Goal: Task Accomplishment & Management: Complete application form

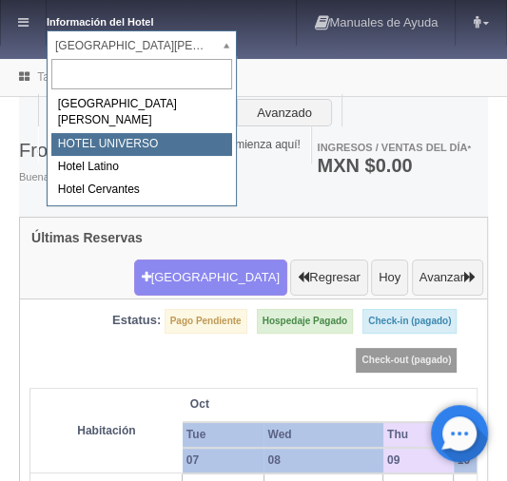
select select "358"
click at [115, 150] on link "Manual del Front Desk" at bounding box center [113, 144] width 151 height 37
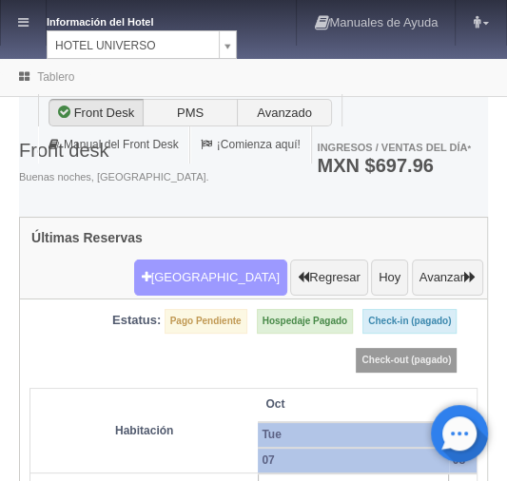
click at [209, 260] on button "Nueva Reserva" at bounding box center [210, 278] width 153 height 36
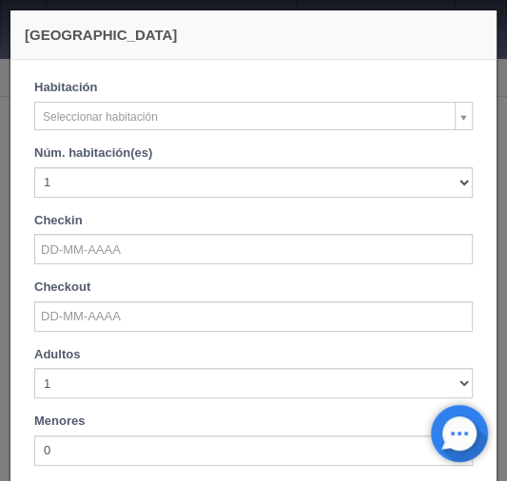
checkbox input "false"
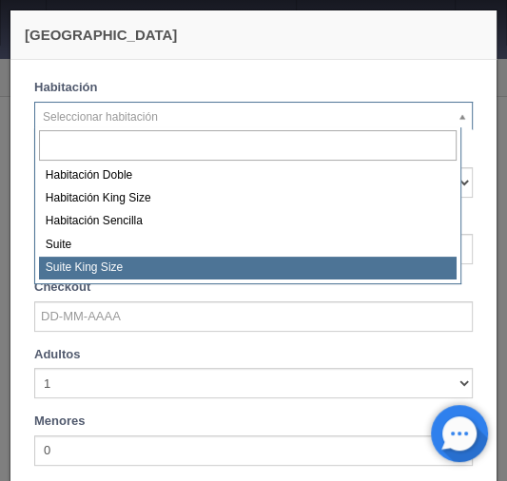
select select "588"
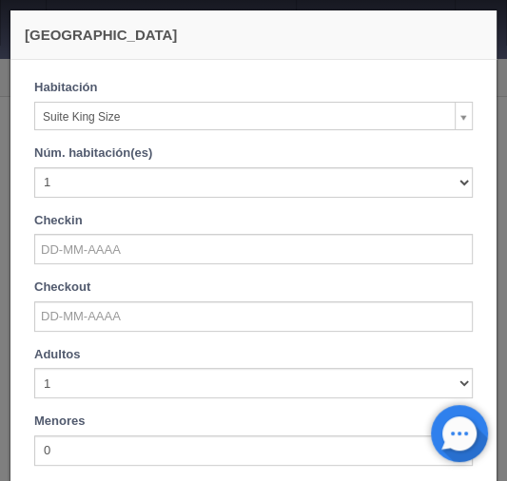
checkbox input "false"
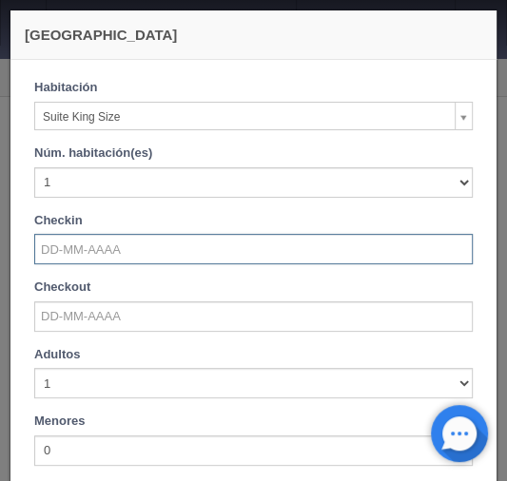
click at [72, 252] on input "text" at bounding box center [253, 249] width 438 height 30
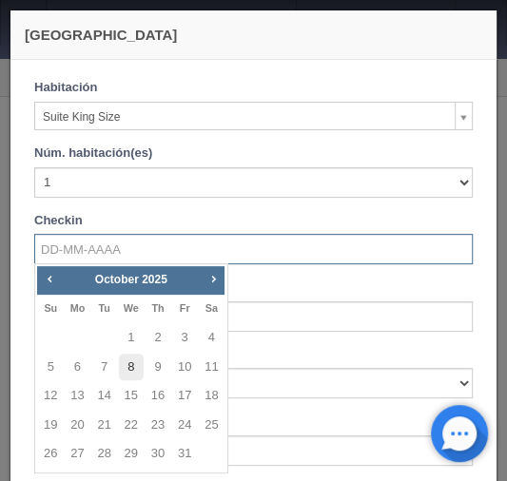
click at [133, 367] on link "8" at bounding box center [131, 368] width 25 height 28
type input "08-10-2025"
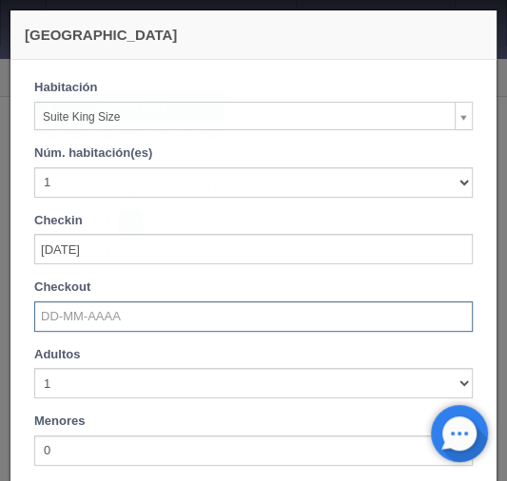
click at [53, 306] on input "text" at bounding box center [253, 316] width 438 height 30
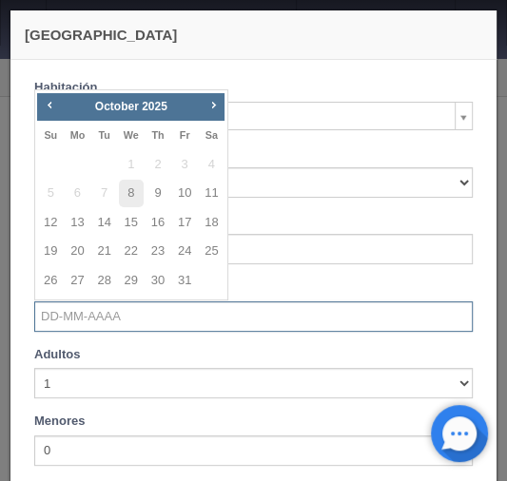
click at [57, 323] on input "text" at bounding box center [253, 316] width 438 height 30
checkbox input "false"
click at [185, 191] on link "10" at bounding box center [184, 194] width 25 height 28
type input "10-10-2025"
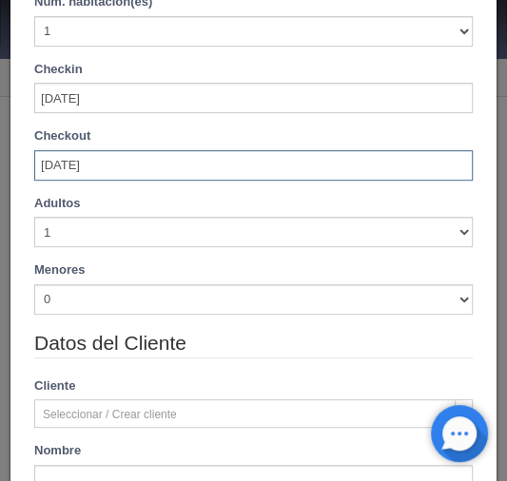
scroll to position [152, 0]
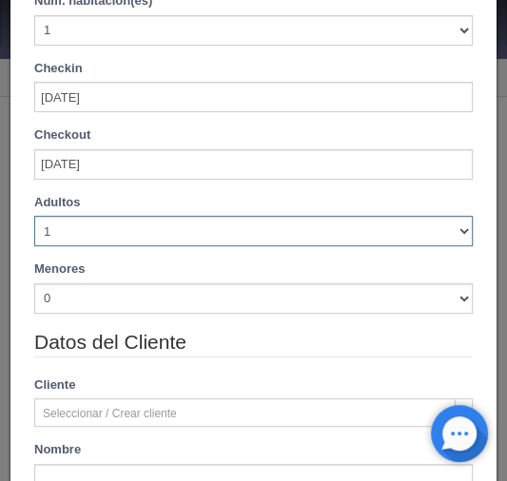
drag, startPoint x: 456, startPoint y: 233, endPoint x: 445, endPoint y: 233, distance: 11.4
click at [456, 233] on select "1 2 3 4 5 6 7 8 9 10" at bounding box center [253, 231] width 438 height 30
checkbox input "false"
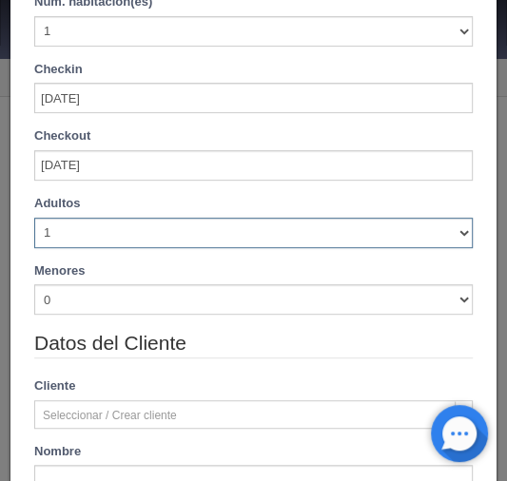
select select "6"
click at [34, 218] on select "1 2 3 4 5 6 7 8 9 10" at bounding box center [253, 233] width 438 height 30
type input "2420.00"
checkbox input "false"
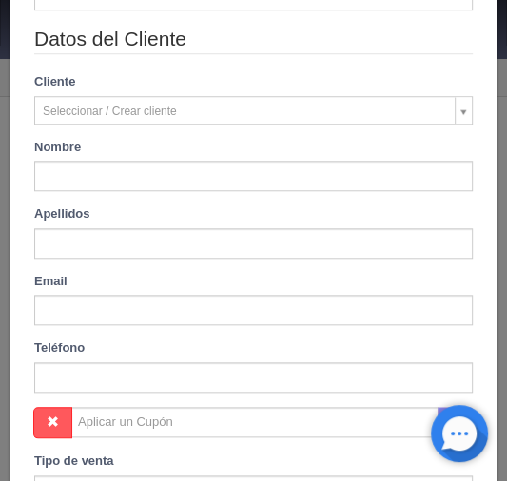
type input "2740.00"
checkbox input "false"
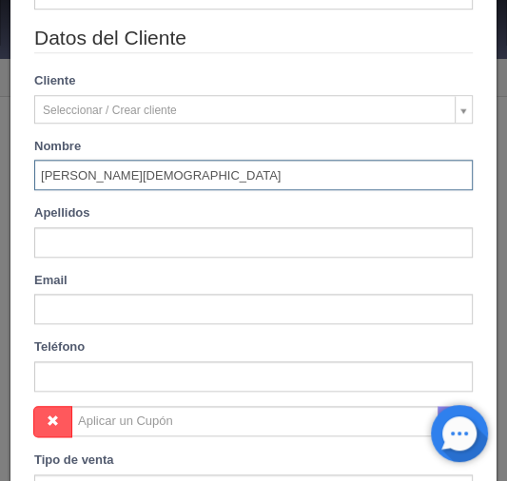
type input "Nestor Jesús"
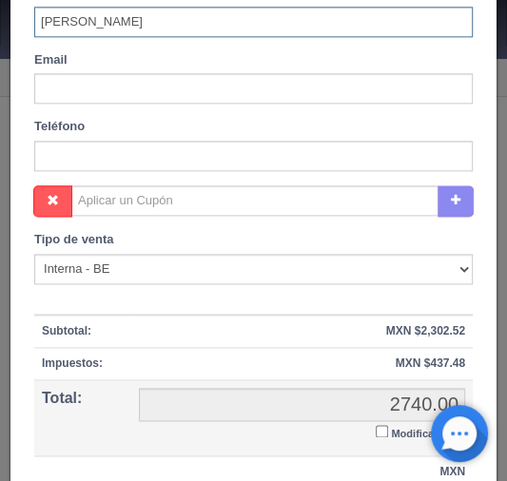
scroll to position [746, 0]
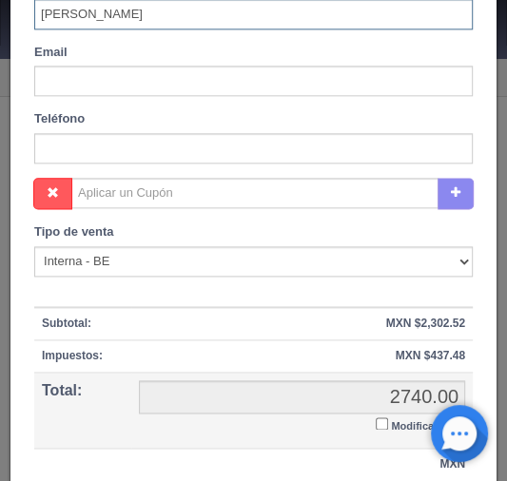
type input "Rojas zagal"
click at [376, 418] on input "Modificar Total" at bounding box center [382, 423] width 12 height 12
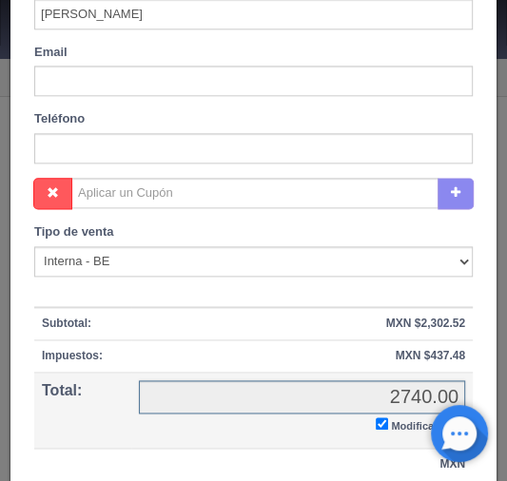
checkbox input "true"
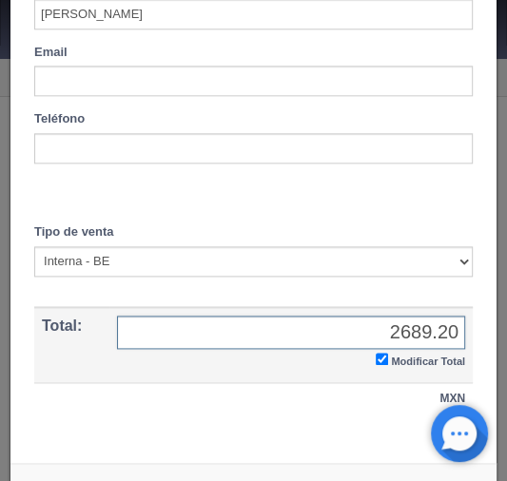
scroll to position [803, 0]
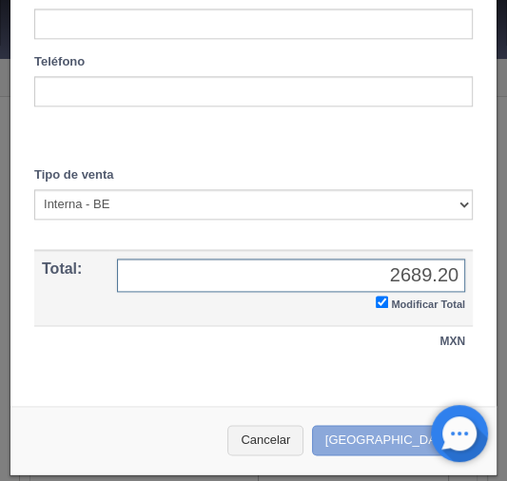
type input "2689.20"
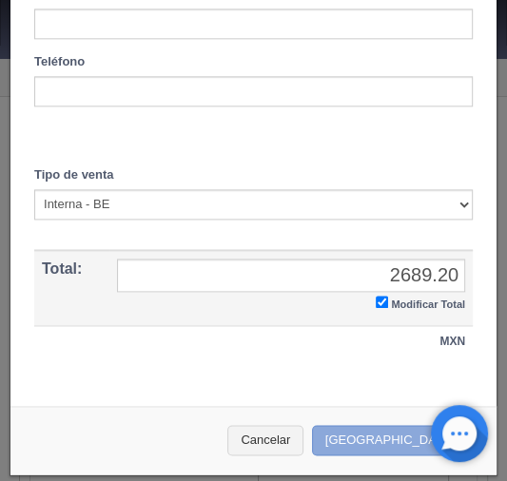
click at [366, 434] on button "[GEOGRAPHIC_DATA]" at bounding box center [394, 440] width 165 height 31
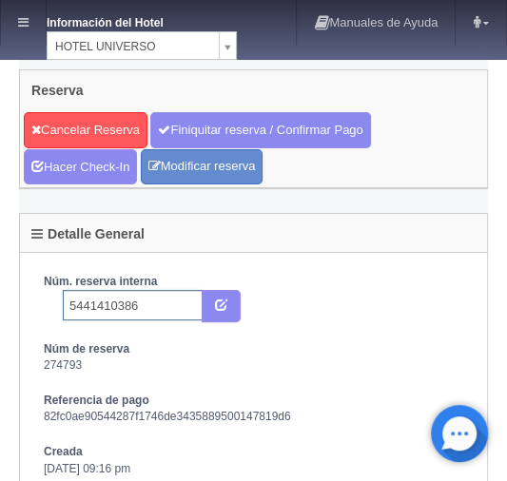
click at [152, 302] on input "5441410386" at bounding box center [133, 305] width 140 height 30
type input "5441410386 booking"
click at [224, 298] on icon "submit" at bounding box center [221, 304] width 12 height 12
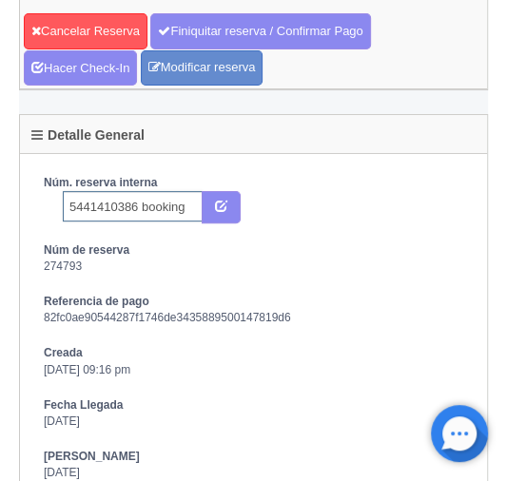
scroll to position [152, 0]
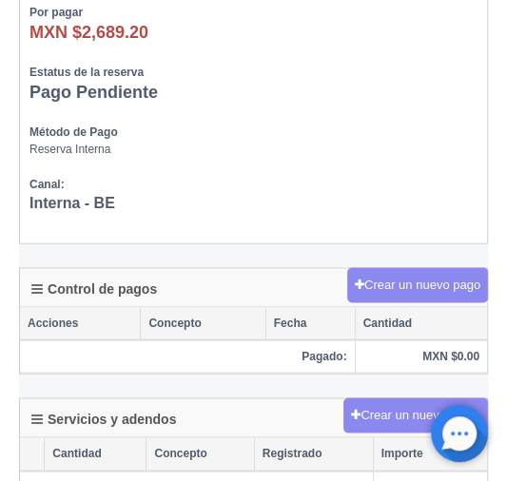
scroll to position [1293, 0]
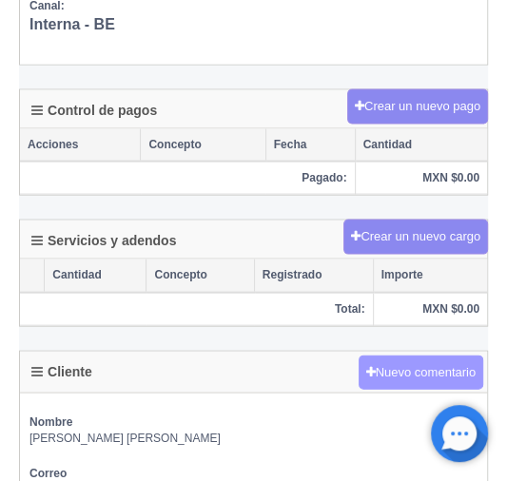
click at [388, 361] on button "Nuevo comentario" at bounding box center [422, 373] width 126 height 35
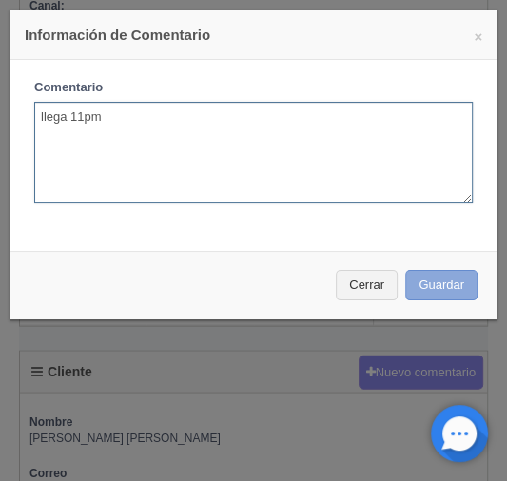
type textarea "llega 11pm"
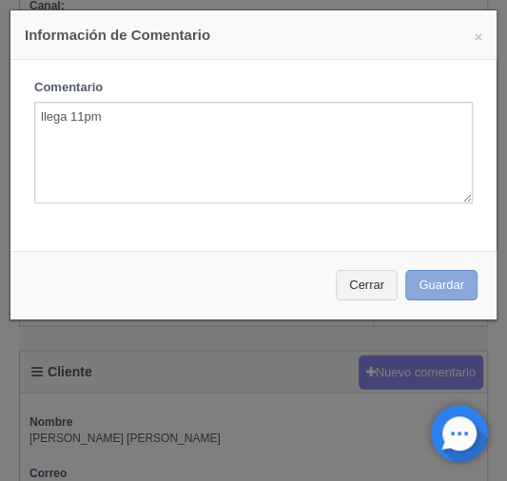
click at [424, 277] on button "Guardar" at bounding box center [441, 285] width 72 height 31
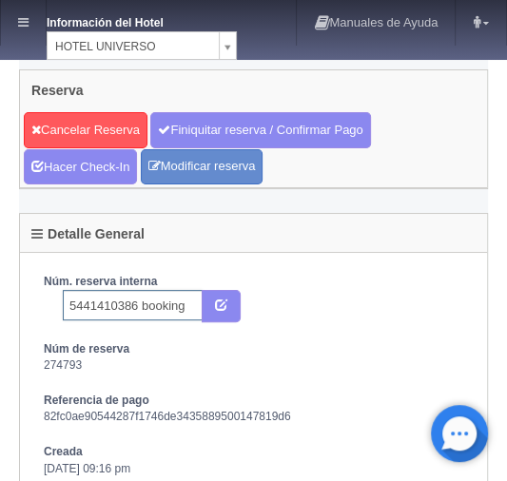
click at [71, 306] on input "5441410386 booking" at bounding box center [133, 305] width 140 height 30
click at [67, 303] on input "5441410386 booking" at bounding box center [133, 305] width 140 height 30
type input "ver nota 5441410386 booking"
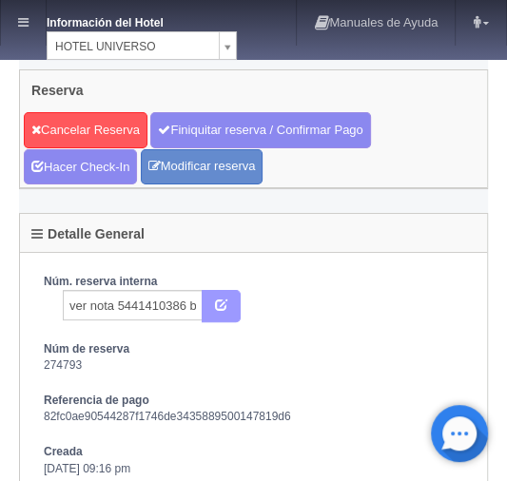
click at [213, 300] on button "submit" at bounding box center [221, 306] width 39 height 32
click at [23, 25] on icon at bounding box center [23, 22] width 10 height 12
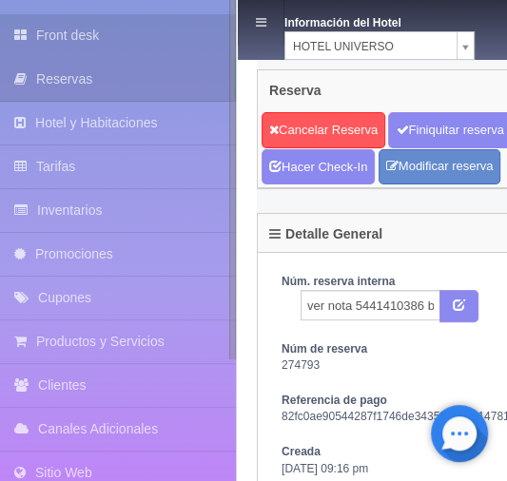
click at [41, 29] on link "Front desk" at bounding box center [118, 35] width 236 height 43
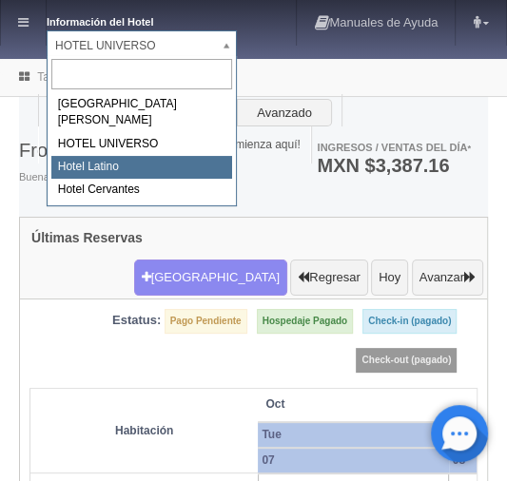
select select "625"
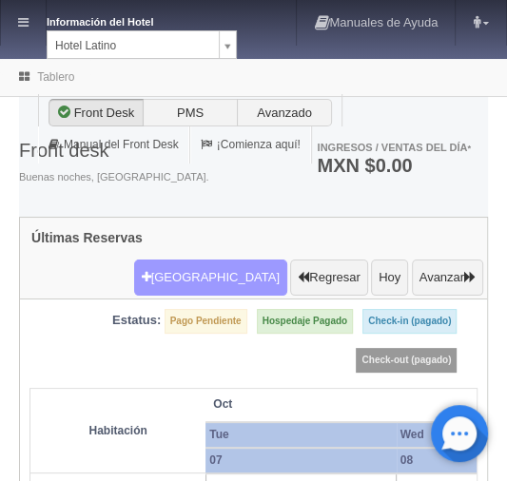
click at [200, 260] on button "[GEOGRAPHIC_DATA]" at bounding box center [210, 278] width 153 height 36
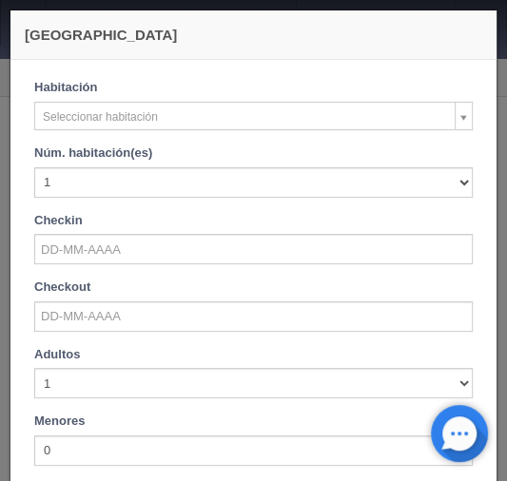
checkbox input "false"
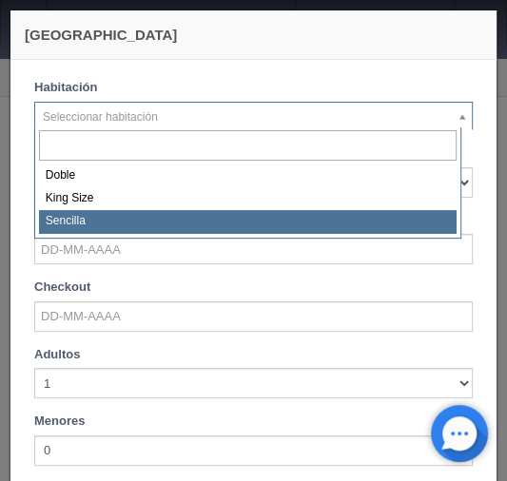
select select "2158"
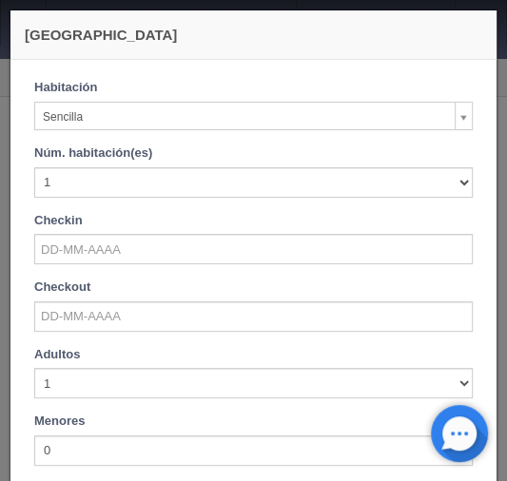
checkbox input "false"
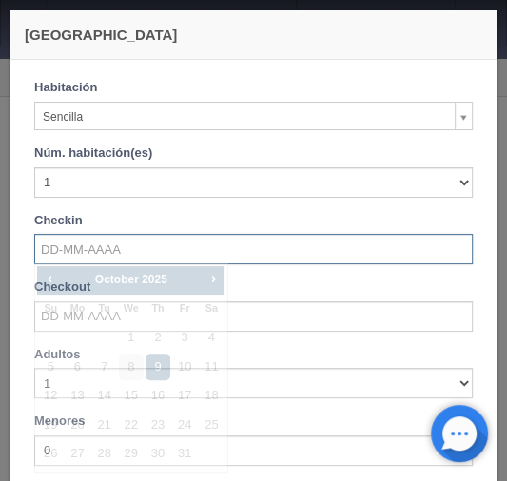
click at [77, 251] on input "text" at bounding box center [253, 249] width 438 height 30
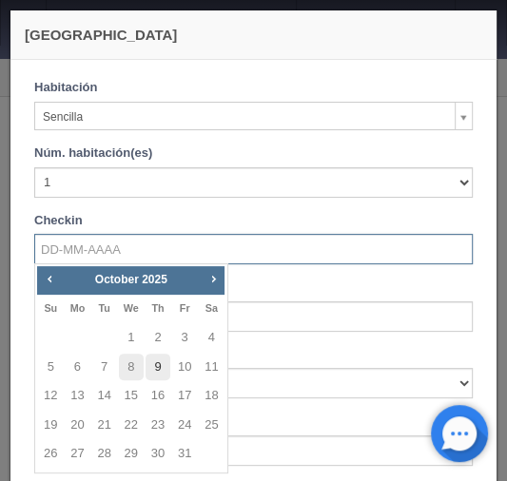
click at [162, 369] on link "9" at bounding box center [158, 368] width 25 height 28
type input "[DATE]"
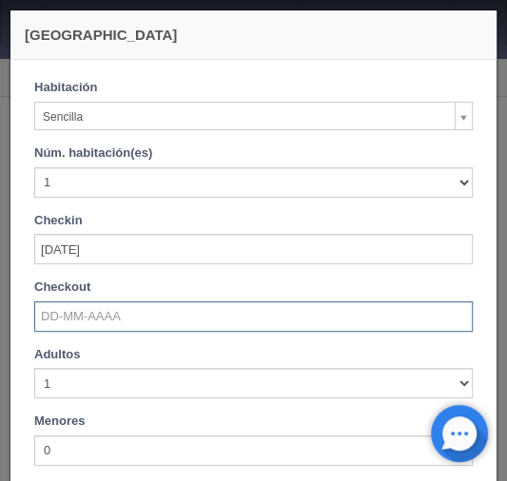
click at [53, 302] on input "text" at bounding box center [253, 316] width 438 height 30
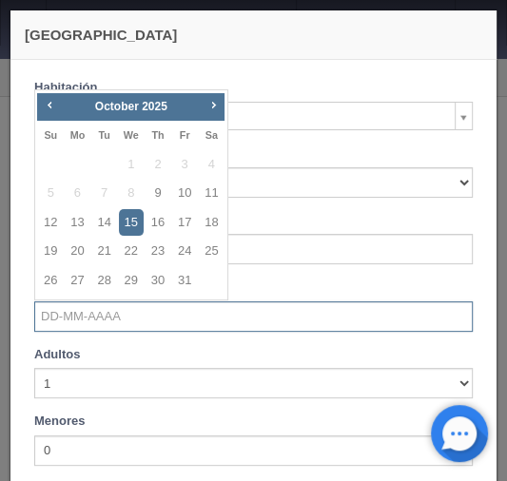
checkbox input "false"
click at [219, 193] on link "11" at bounding box center [211, 194] width 25 height 28
type input "[DATE]"
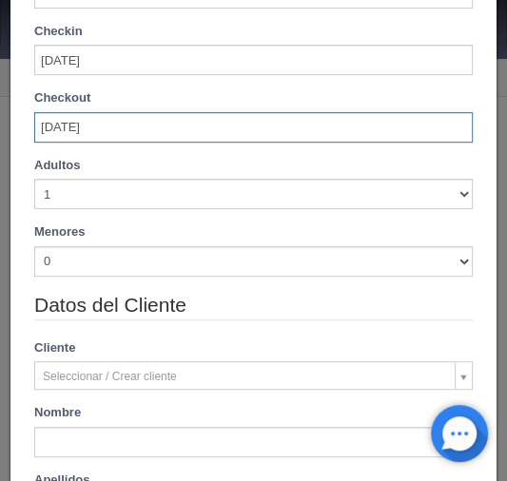
scroll to position [228, 0]
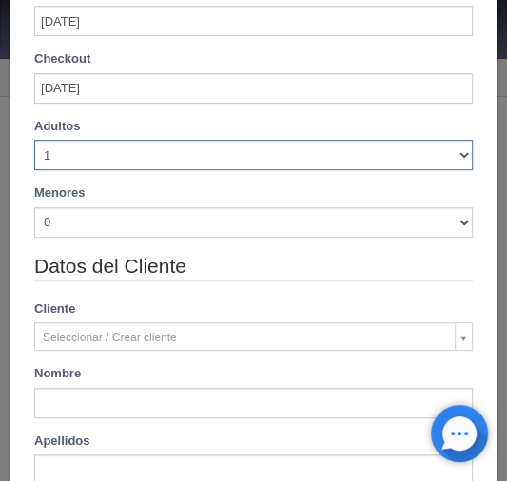
drag, startPoint x: 456, startPoint y: 154, endPoint x: 434, endPoint y: 154, distance: 22.8
click at [456, 154] on select "1 2 3 4 5 6 7 8 9 10" at bounding box center [253, 155] width 438 height 30
checkbox input "false"
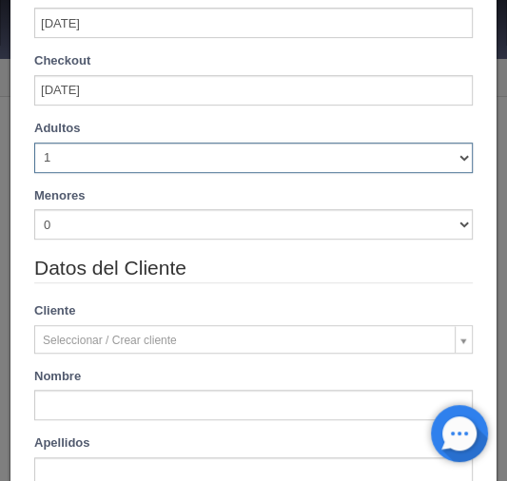
select select "2"
click at [34, 143] on select "1 2 3 4 5 6 7 8 9 10" at bounding box center [253, 158] width 438 height 30
checkbox input "false"
type input "1440.00"
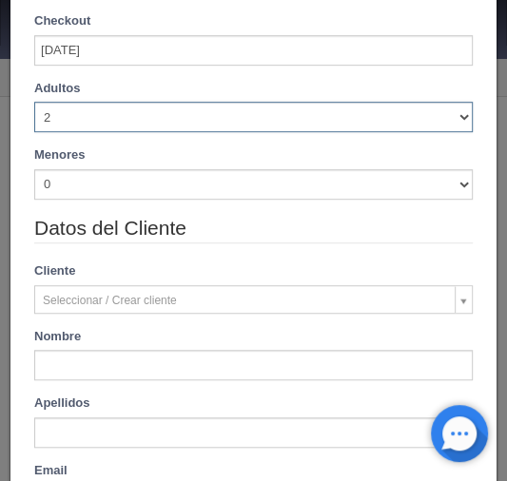
scroll to position [365, 0]
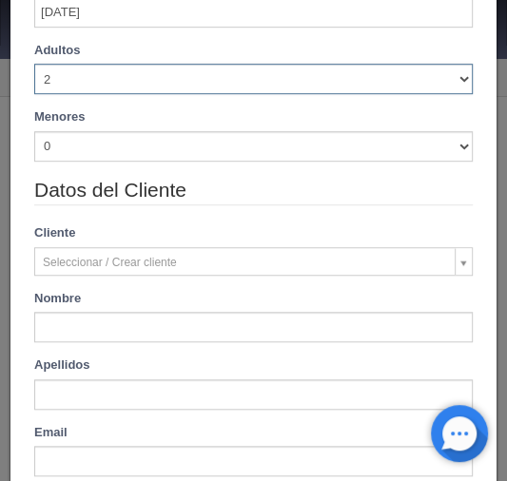
checkbox input "false"
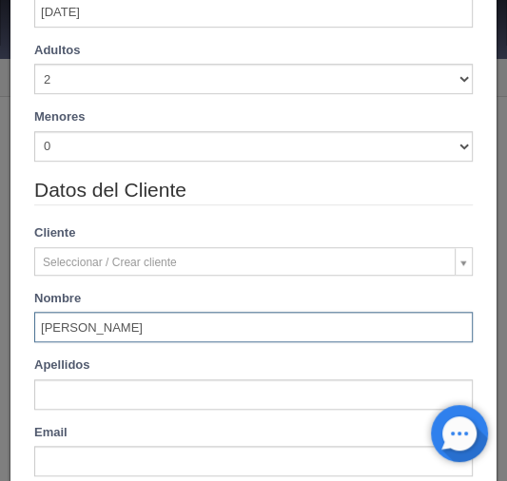
click at [131, 331] on input "[PERSON_NAME]" at bounding box center [253, 327] width 438 height 30
type input "[PERSON_NAME]"
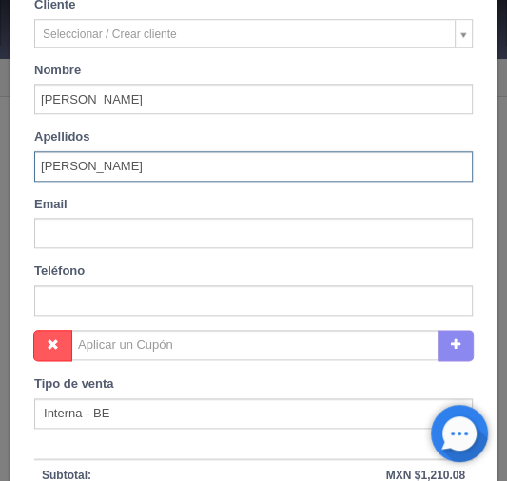
scroll to position [822, 0]
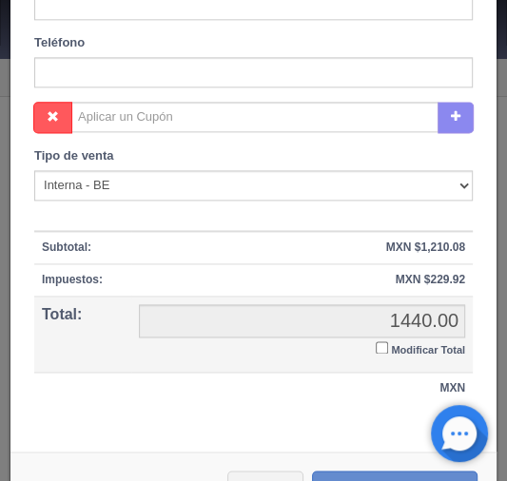
type input "[PERSON_NAME]"
click at [376, 343] on input "Modificar Total" at bounding box center [382, 347] width 12 height 12
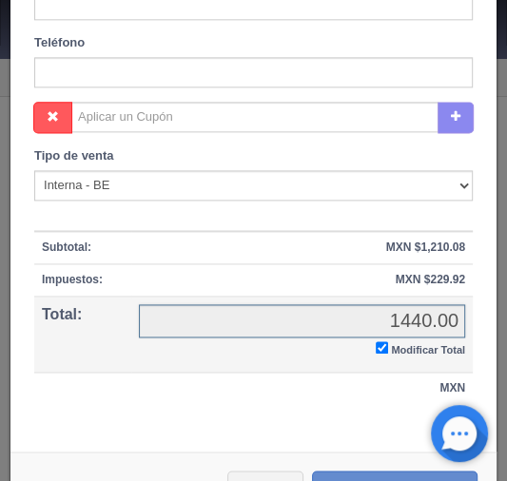
checkbox input "true"
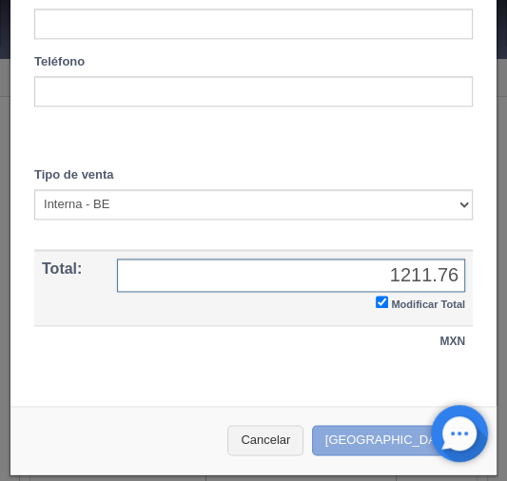
type input "1211.76"
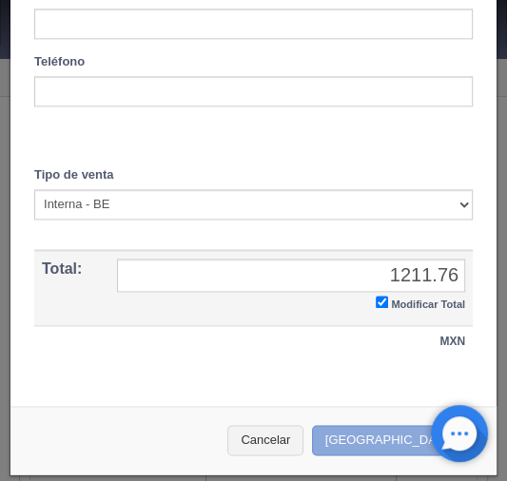
click at [373, 430] on button "[GEOGRAPHIC_DATA]" at bounding box center [394, 440] width 165 height 31
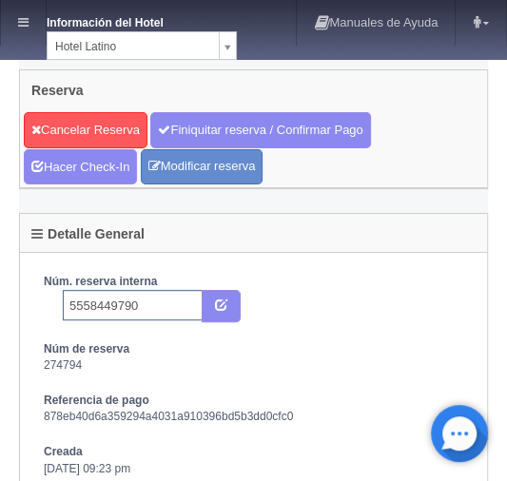
click at [145, 302] on input "5558449790" at bounding box center [133, 305] width 140 height 30
type input "5558449790 booking"
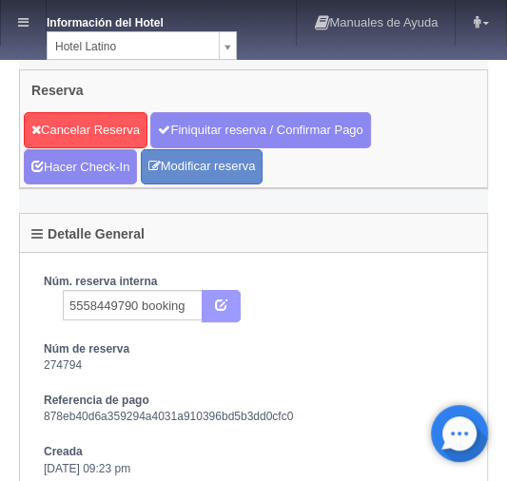
click at [233, 301] on button "submit" at bounding box center [221, 306] width 39 height 32
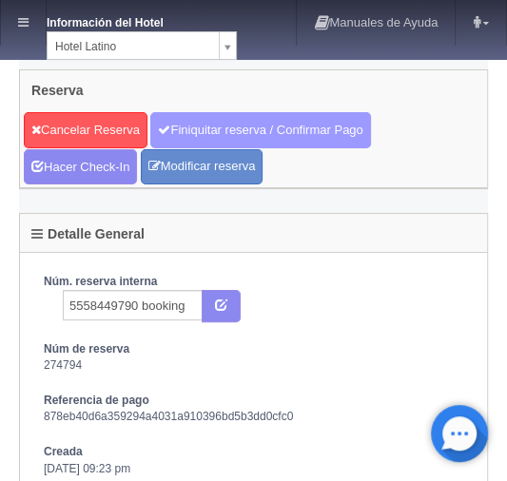
click at [189, 126] on link "Finiquitar reserva / Confirmar Pago" at bounding box center [260, 130] width 220 height 36
